Goal: Task Accomplishment & Management: Manage account settings

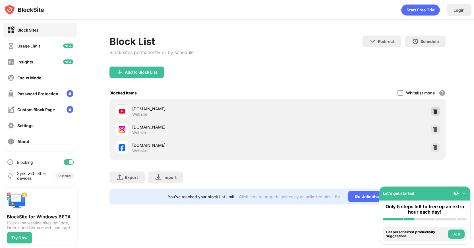
click at [435, 113] on img at bounding box center [435, 111] width 6 height 6
